Goal: Find specific page/section: Find specific page/section

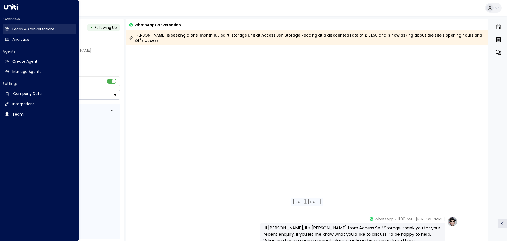
scroll to position [222, 0]
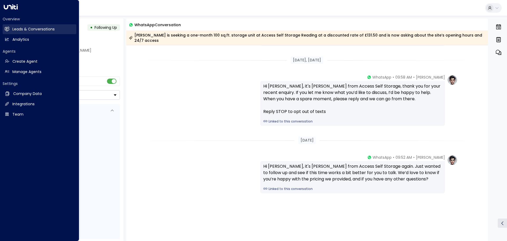
click at [32, 28] on h2 "Leads & Conversations" at bounding box center [33, 29] width 42 height 6
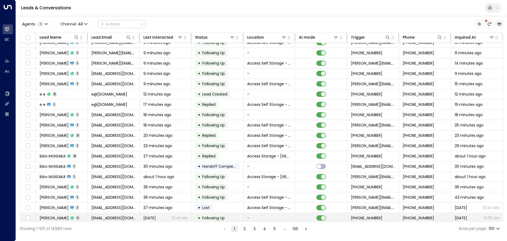
scroll to position [79, 0]
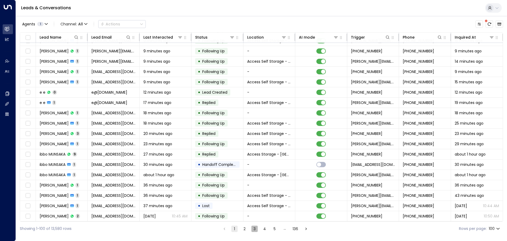
click at [253, 229] on button "3" at bounding box center [255, 228] width 6 height 6
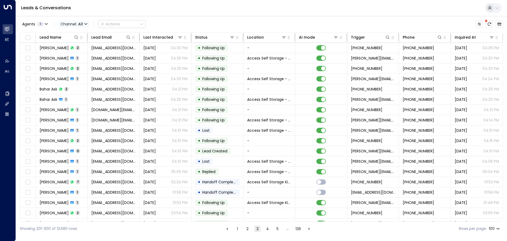
click at [86, 24] on icon "button" at bounding box center [86, 23] width 3 height 1
click at [73, 65] on span "WhatsApp" at bounding box center [74, 65] width 20 height 6
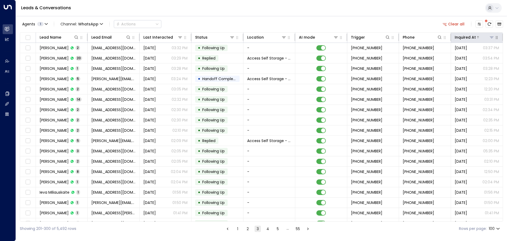
click at [492, 38] on icon at bounding box center [492, 37] width 4 height 4
click at [488, 56] on button "Select Date" at bounding box center [467, 57] width 73 height 7
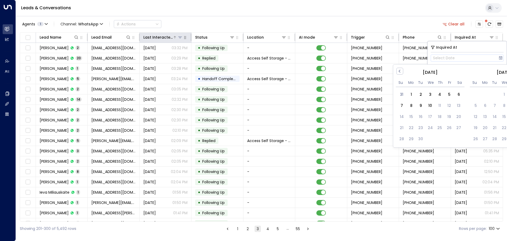
click at [179, 39] on icon at bounding box center [180, 37] width 4 height 4
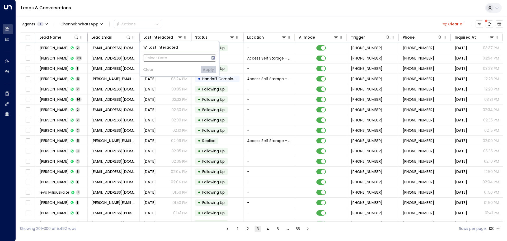
click at [214, 58] on icon at bounding box center [213, 58] width 4 height 4
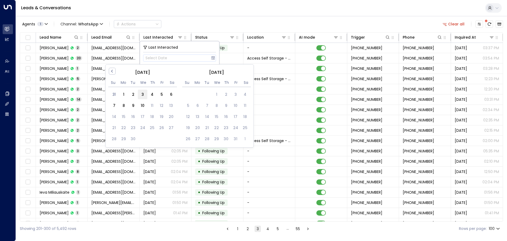
click at [142, 94] on div "3" at bounding box center [143, 95] width 10 height 10
click at [143, 54] on button "09/03/2025" at bounding box center [179, 57] width 73 height 7
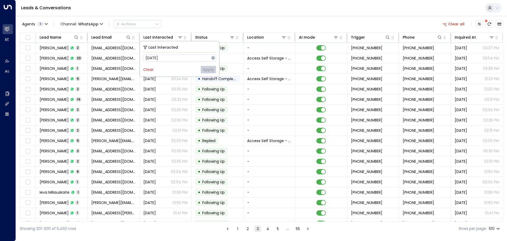
click at [211, 69] on div "Clear Apply" at bounding box center [179, 69] width 73 height 7
click at [192, 68] on div "Clear Apply" at bounding box center [179, 69] width 73 height 7
click at [165, 64] on div "Last Interacted 09/03/2025 Clear Apply" at bounding box center [179, 58] width 79 height 35
click at [207, 69] on div "Clear Apply" at bounding box center [179, 69] width 73 height 7
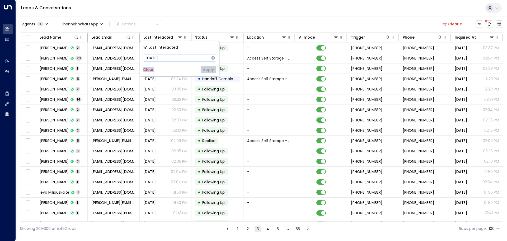
click at [207, 69] on div "Clear Apply" at bounding box center [179, 69] width 73 height 7
click at [211, 58] on icon at bounding box center [213, 58] width 4 height 4
click at [216, 25] on div "Agents 1 Channel: WhatsApp Actions Clear all" at bounding box center [261, 23] width 483 height 11
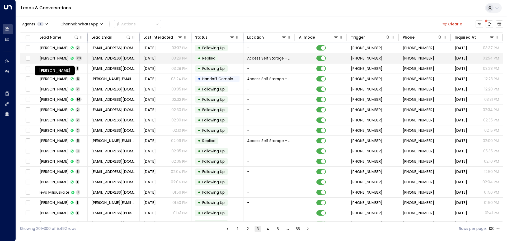
click at [56, 58] on span "Daniela Valencia" at bounding box center [54, 57] width 29 height 5
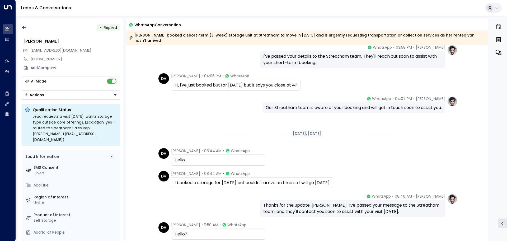
scroll to position [194, 0]
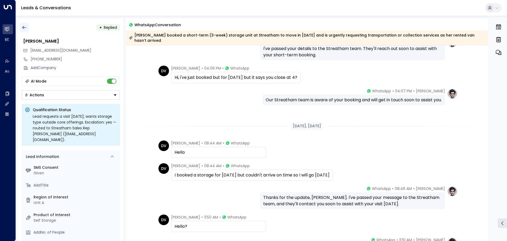
click at [26, 28] on icon "button" at bounding box center [24, 27] width 5 height 5
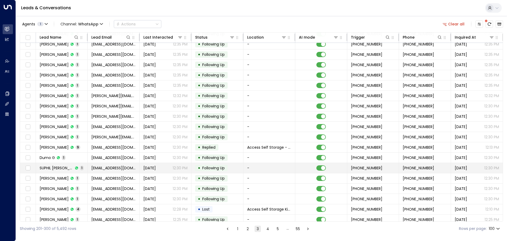
scroll to position [854, 0]
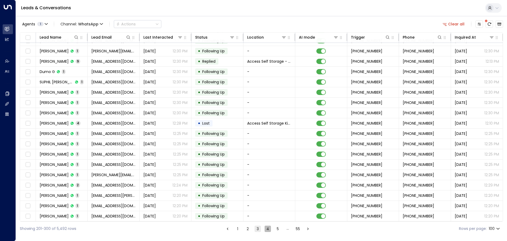
click at [266, 229] on button "4" at bounding box center [268, 228] width 6 height 6
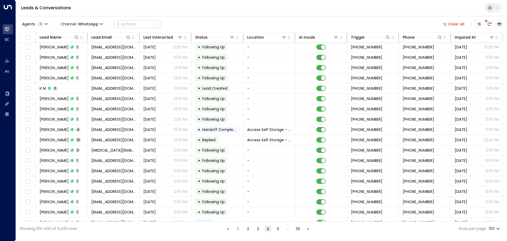
scroll to position [854, 0]
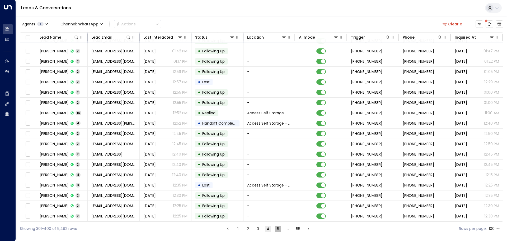
click at [277, 229] on button "5" at bounding box center [278, 228] width 6 height 6
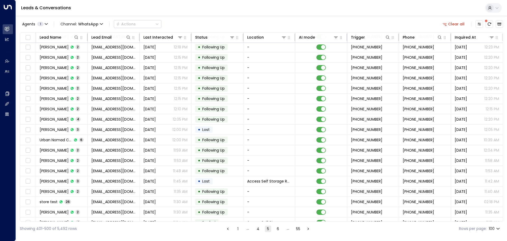
scroll to position [854, 0]
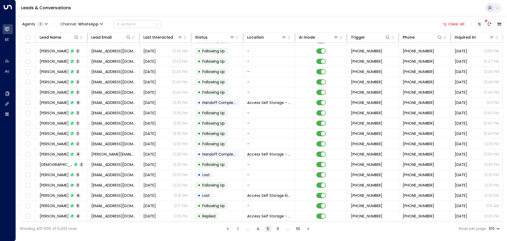
click at [288, 229] on div "…" at bounding box center [288, 228] width 6 height 6
click at [307, 229] on icon "Go to next page" at bounding box center [308, 228] width 5 height 5
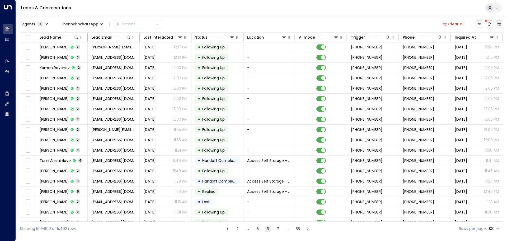
scroll to position [854, 0]
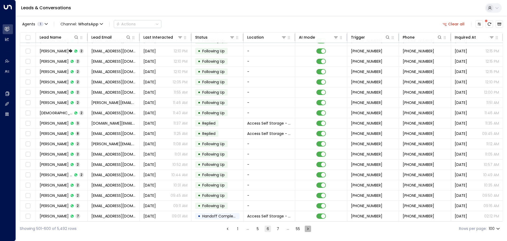
click at [307, 229] on icon "Go to next page" at bounding box center [308, 228] width 5 height 5
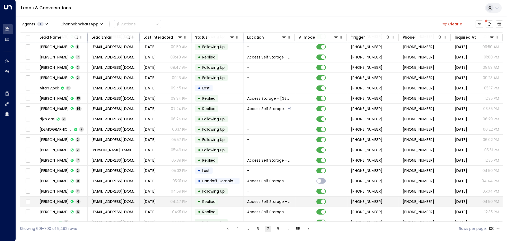
scroll to position [854, 0]
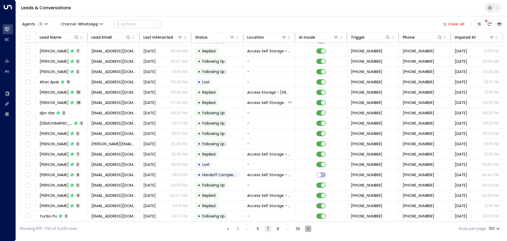
click at [308, 228] on icon "Go to next page" at bounding box center [309, 228] width 2 height 2
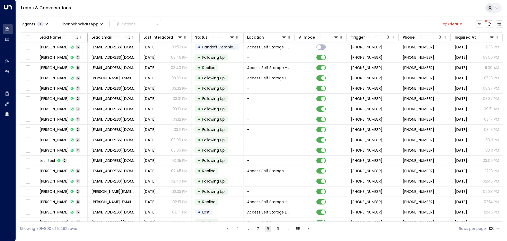
scroll to position [854, 0]
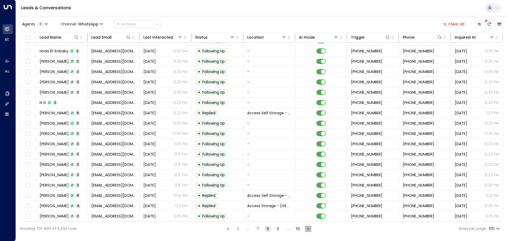
click at [308, 230] on icon "Go to next page" at bounding box center [308, 228] width 5 height 5
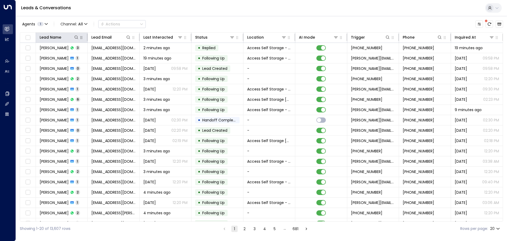
click at [80, 38] on icon "button" at bounding box center [81, 37] width 4 height 4
click at [127, 37] on icon at bounding box center [128, 37] width 4 height 4
type input "**********"
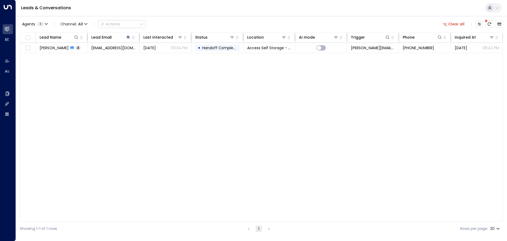
click at [141, 86] on div "Lead Name Lead Email Last Interacted Status Location AI mode Trigger Phone Inqu…" at bounding box center [261, 126] width 483 height 189
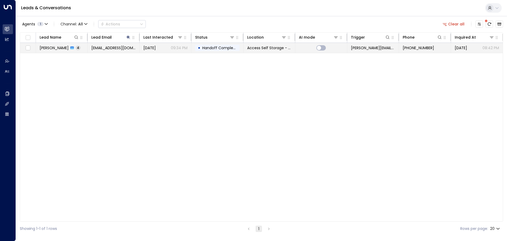
click at [156, 49] on span "[DATE]" at bounding box center [149, 47] width 12 height 5
click at [203, 46] on span "Handoff Completed" at bounding box center [220, 47] width 37 height 5
click at [204, 46] on span "Handoff Completed" at bounding box center [220, 47] width 37 height 5
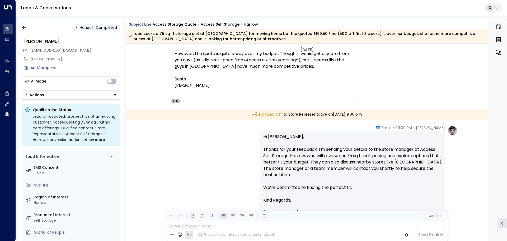
scroll to position [450, 0]
